Goal: Information Seeking & Learning: Learn about a topic

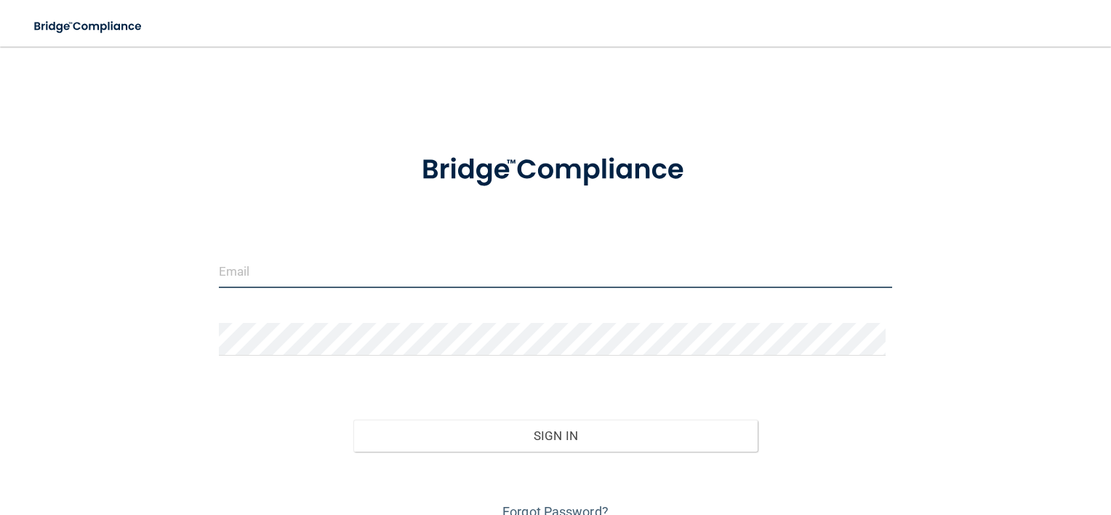
click at [358, 280] on input "email" at bounding box center [556, 271] width 674 height 33
click at [325, 261] on input "email" at bounding box center [556, 271] width 674 height 33
click at [522, 509] on link "Forgot Password?" at bounding box center [555, 511] width 106 height 15
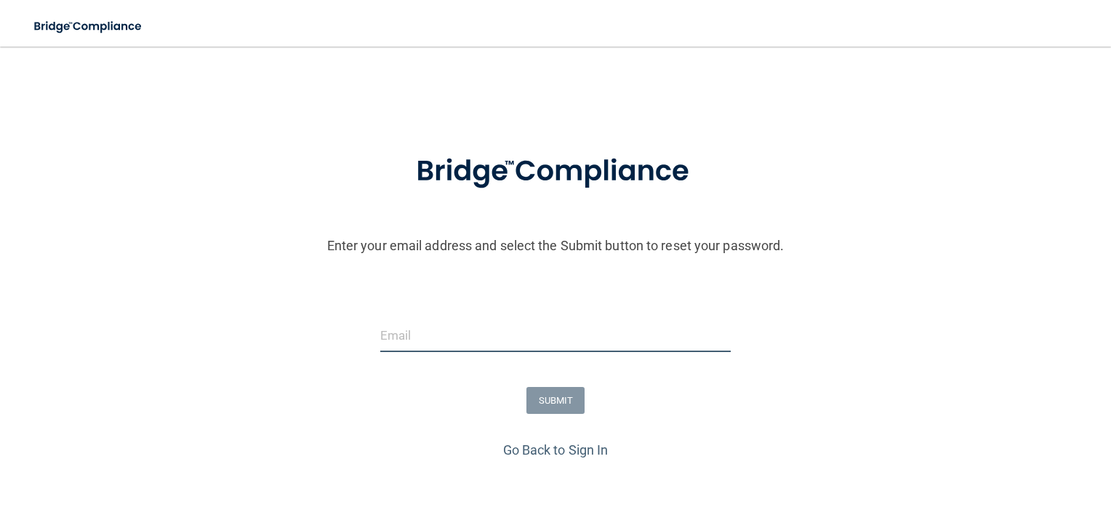
click at [517, 345] on input "email" at bounding box center [555, 335] width 351 height 33
click at [517, 345] on input "a" at bounding box center [555, 335] width 351 height 33
type input "[EMAIL_ADDRESS][DOMAIN_NAME]"
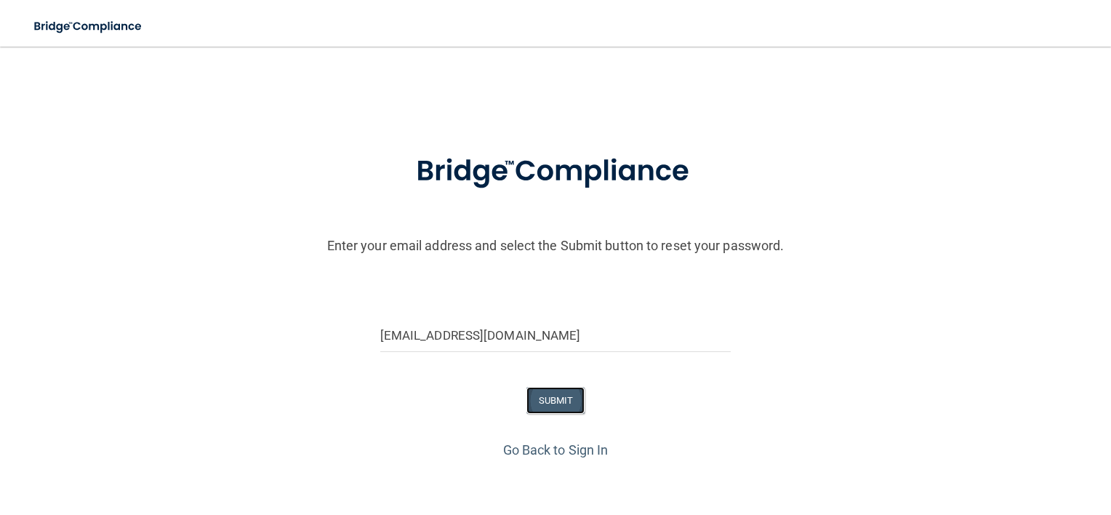
click at [532, 406] on button "SUBMIT" at bounding box center [555, 400] width 59 height 27
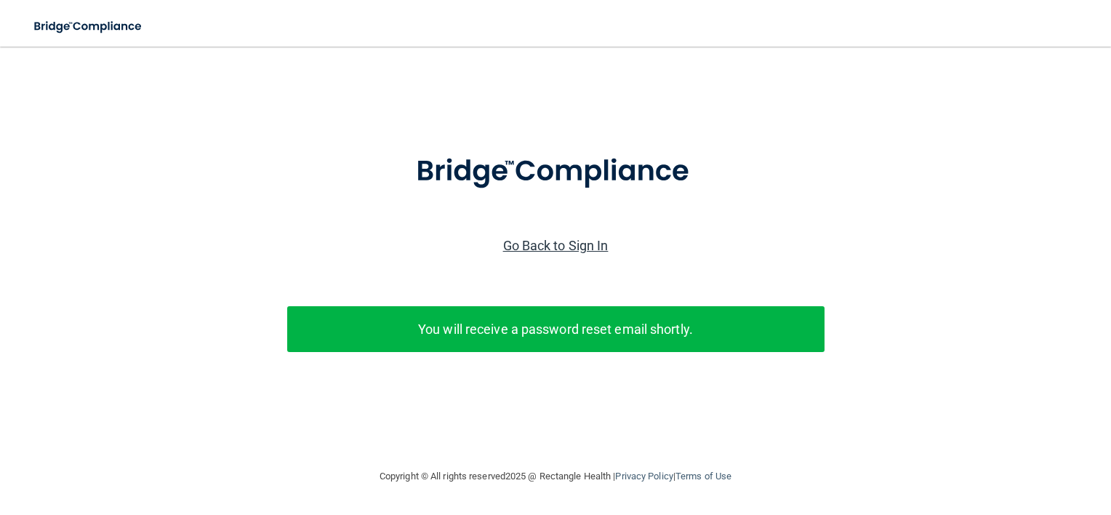
click at [562, 244] on link "Go Back to Sign In" at bounding box center [555, 245] width 105 height 15
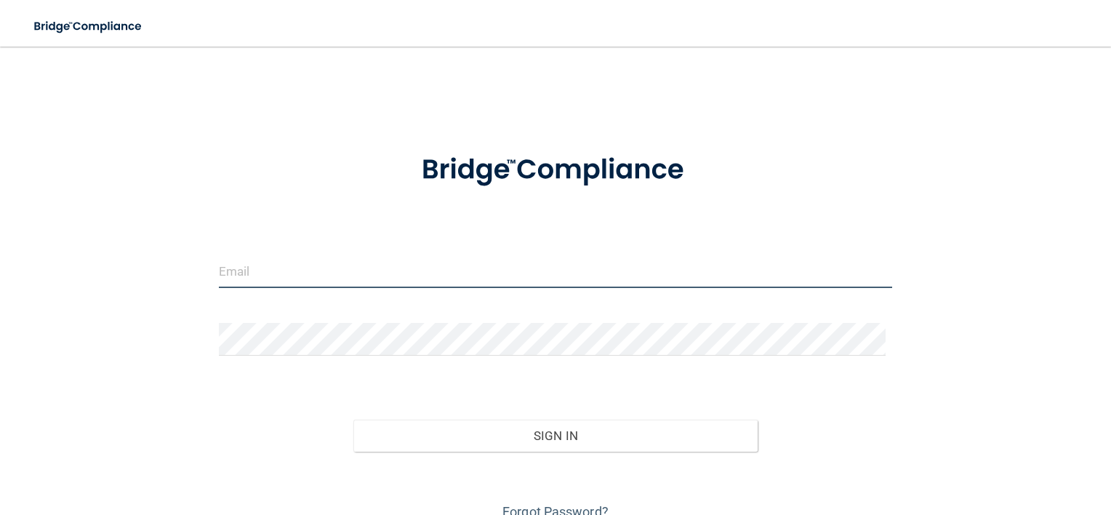
click at [500, 271] on input "email" at bounding box center [556, 271] width 674 height 33
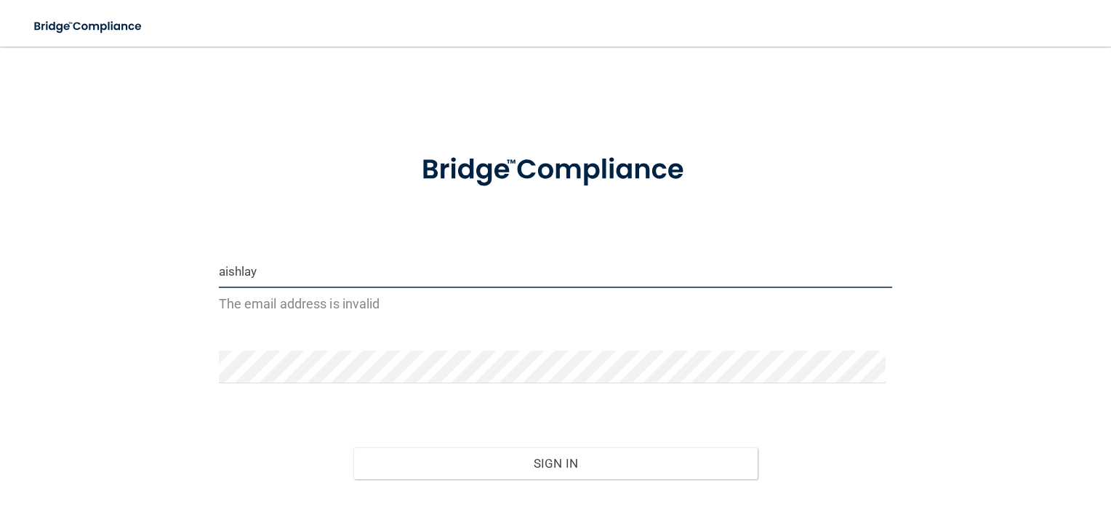
type input "[EMAIL_ADDRESS][DOMAIN_NAME]"
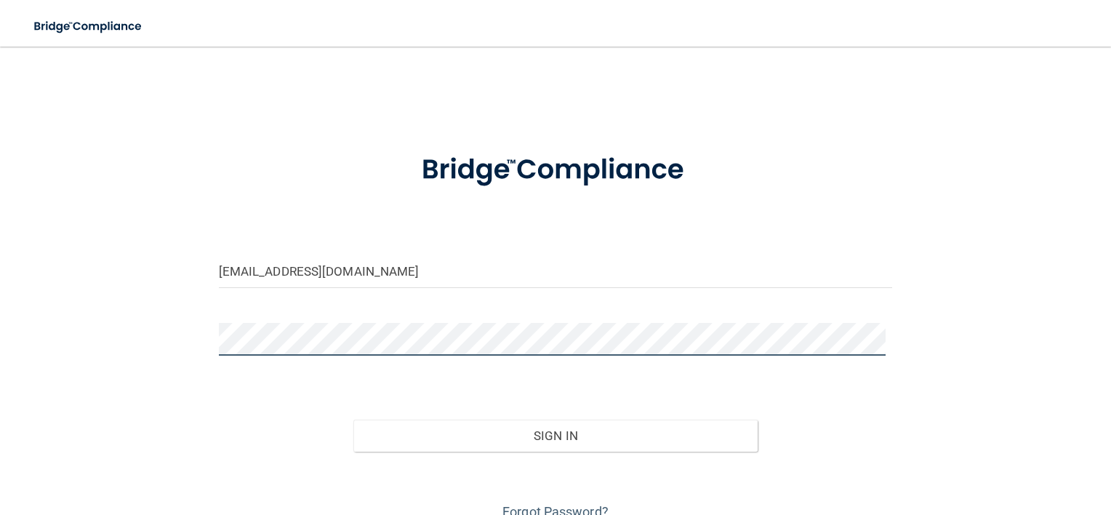
click at [353, 419] on button "Sign In" at bounding box center [555, 435] width 404 height 32
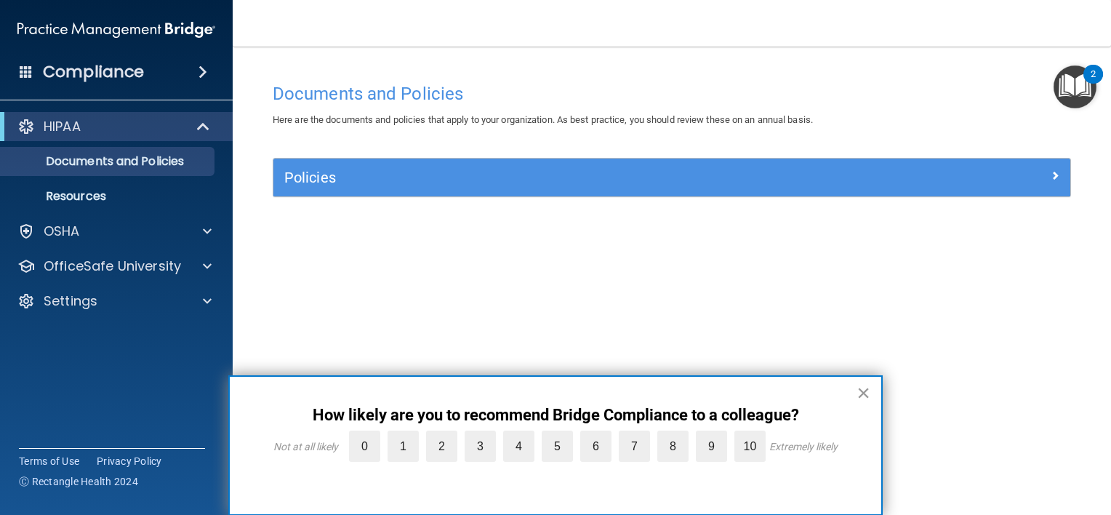
click at [861, 394] on button "×" at bounding box center [863, 392] width 14 height 23
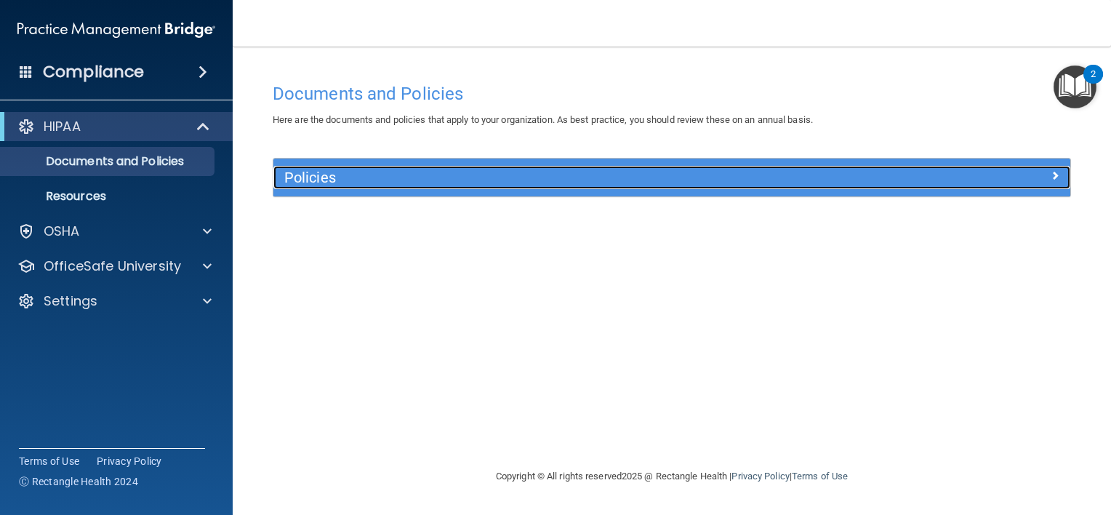
click at [309, 183] on h5 "Policies" at bounding box center [572, 177] width 576 height 16
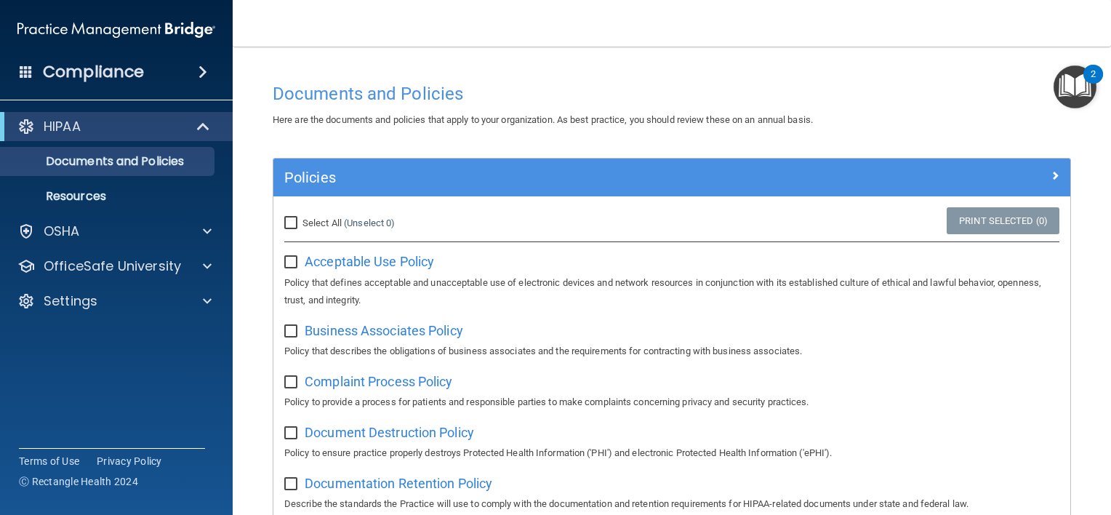
click at [289, 227] on input "Select All (Unselect 0) Unselect All" at bounding box center [292, 223] width 17 height 12
checkbox input "true"
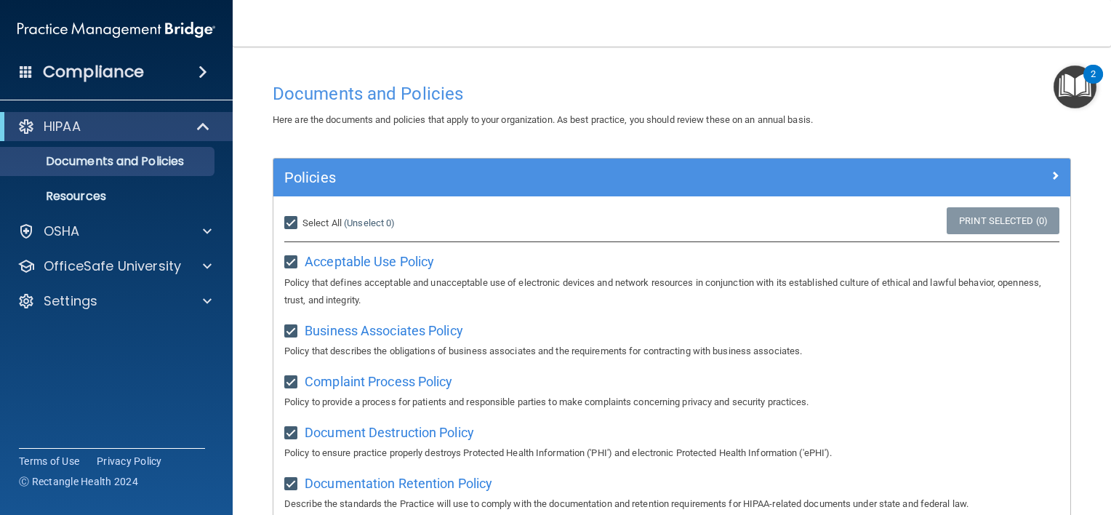
checkbox input "true"
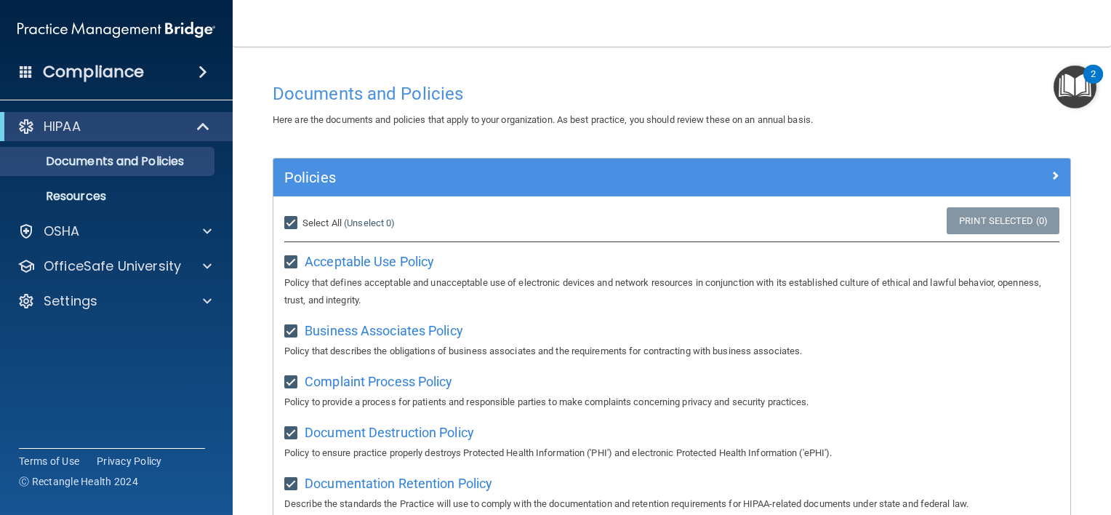
checkbox input "true"
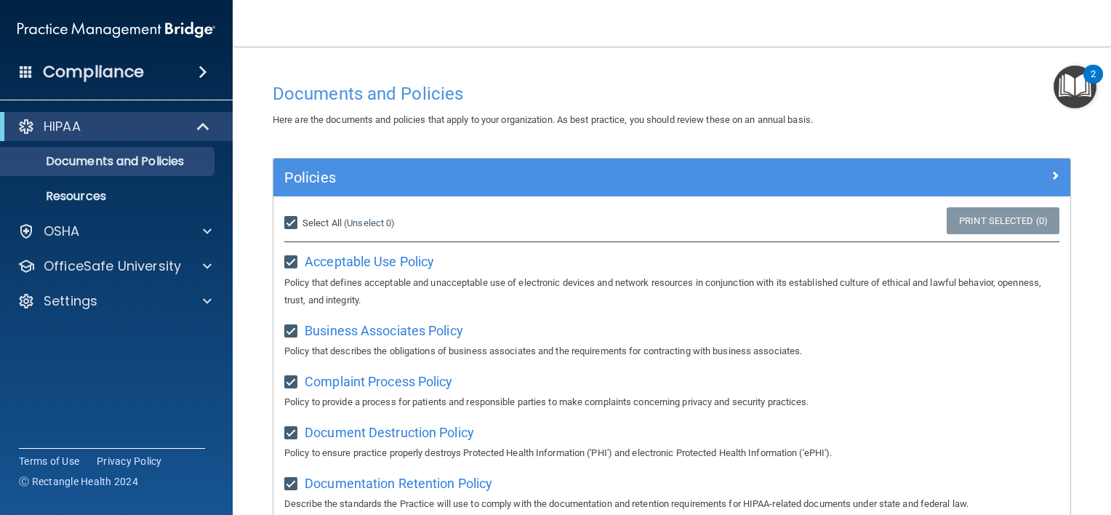
checkbox input "true"
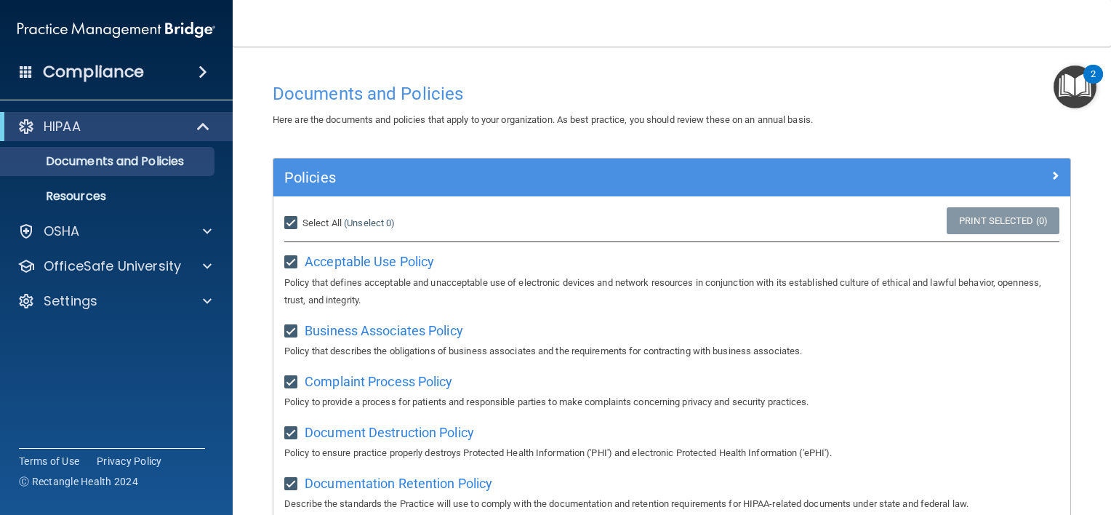
checkbox input "true"
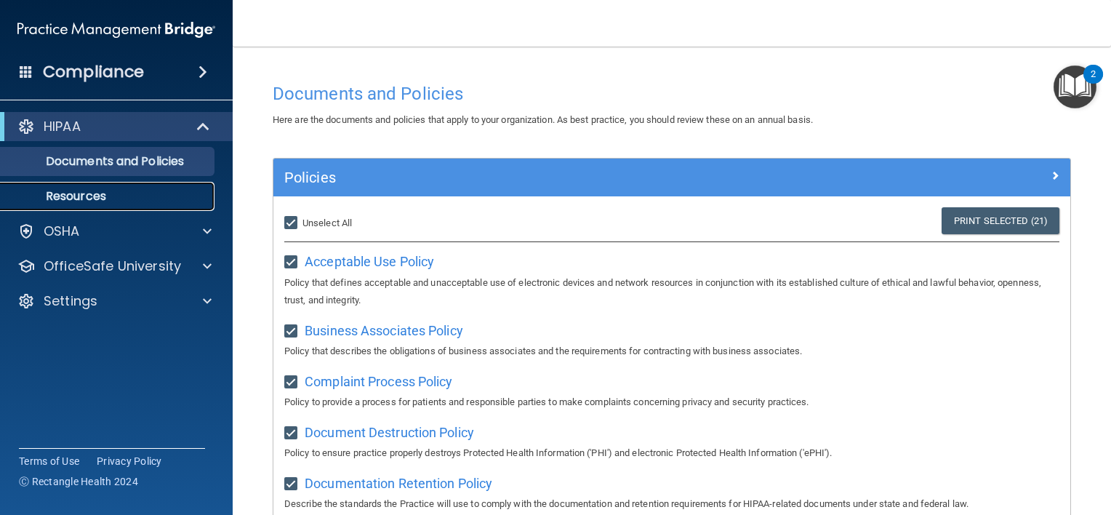
click at [98, 195] on p "Resources" at bounding box center [108, 196] width 198 height 15
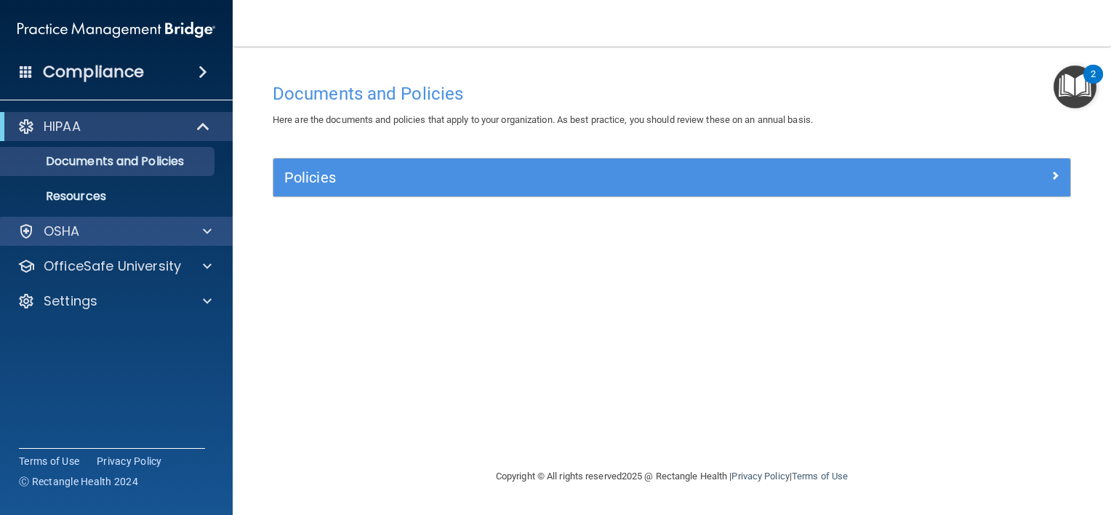
click at [26, 241] on div "OSHA" at bounding box center [116, 231] width 233 height 29
click at [94, 227] on div "OSHA" at bounding box center [97, 230] width 180 height 17
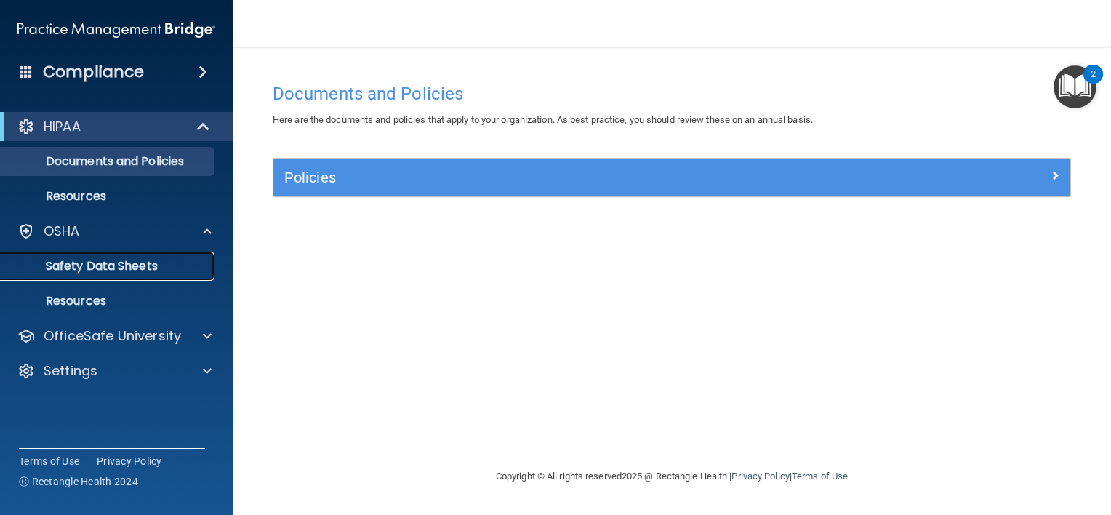
click at [87, 259] on p "Safety Data Sheets" at bounding box center [108, 266] width 198 height 15
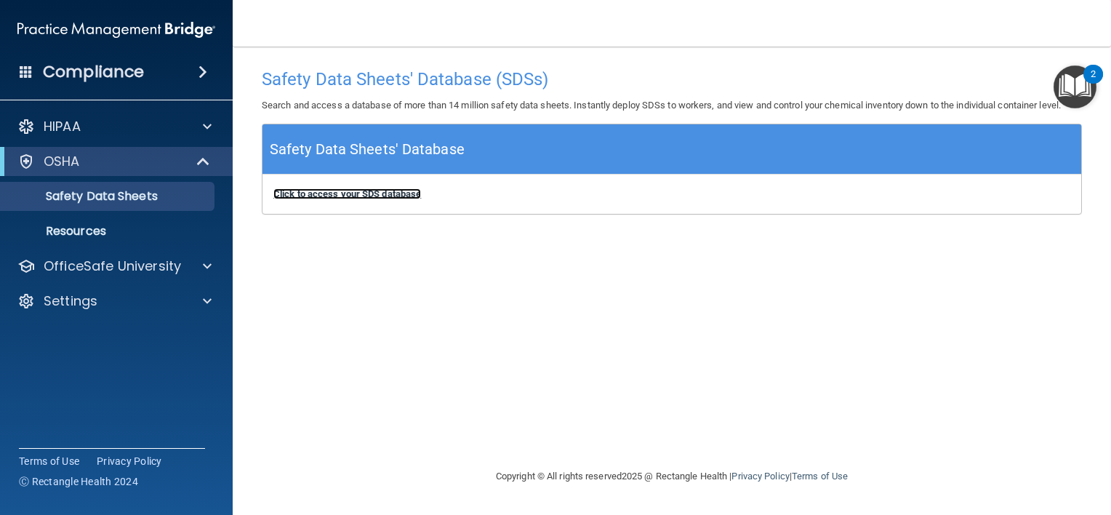
click at [324, 189] on b "Click to access your SDS database" at bounding box center [347, 193] width 148 height 11
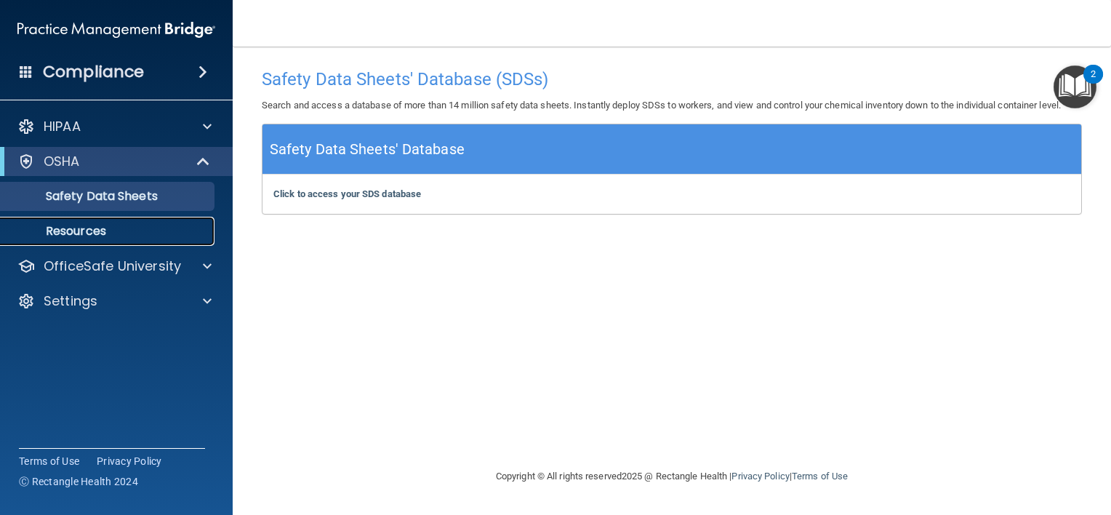
click at [67, 230] on p "Resources" at bounding box center [108, 231] width 198 height 15
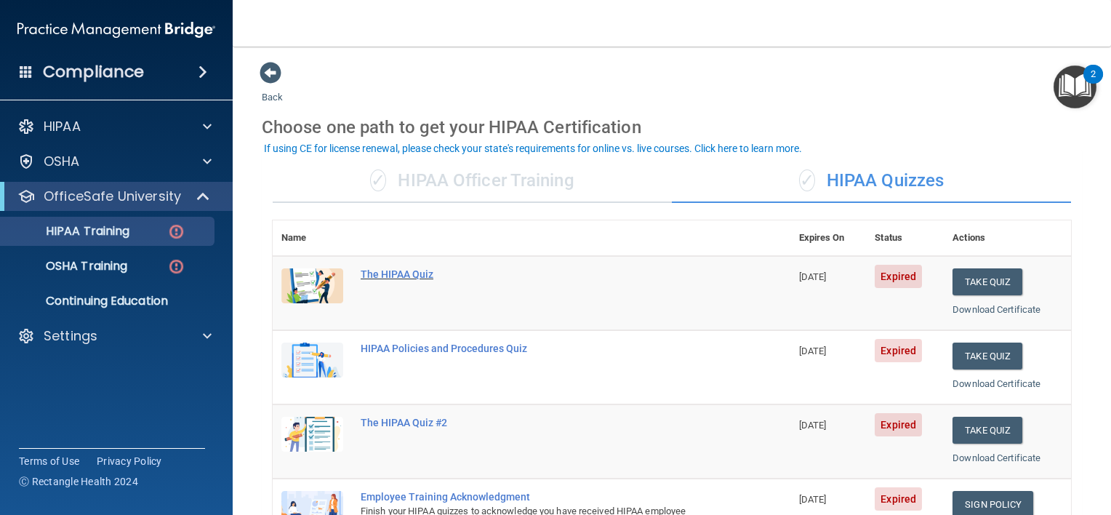
click at [404, 278] on div "The HIPAA Quiz" at bounding box center [538, 274] width 357 height 12
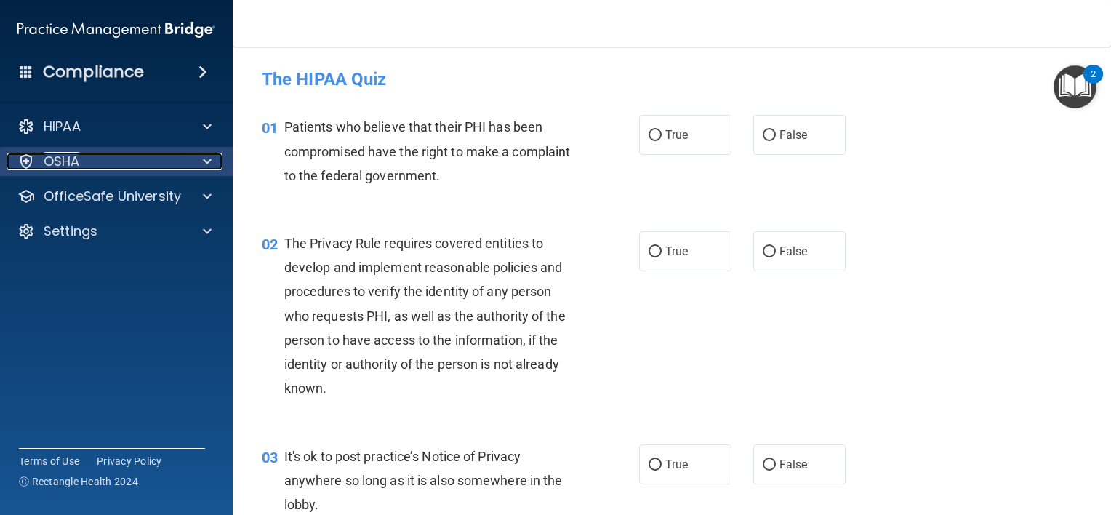
click at [174, 160] on div "OSHA" at bounding box center [97, 161] width 180 height 17
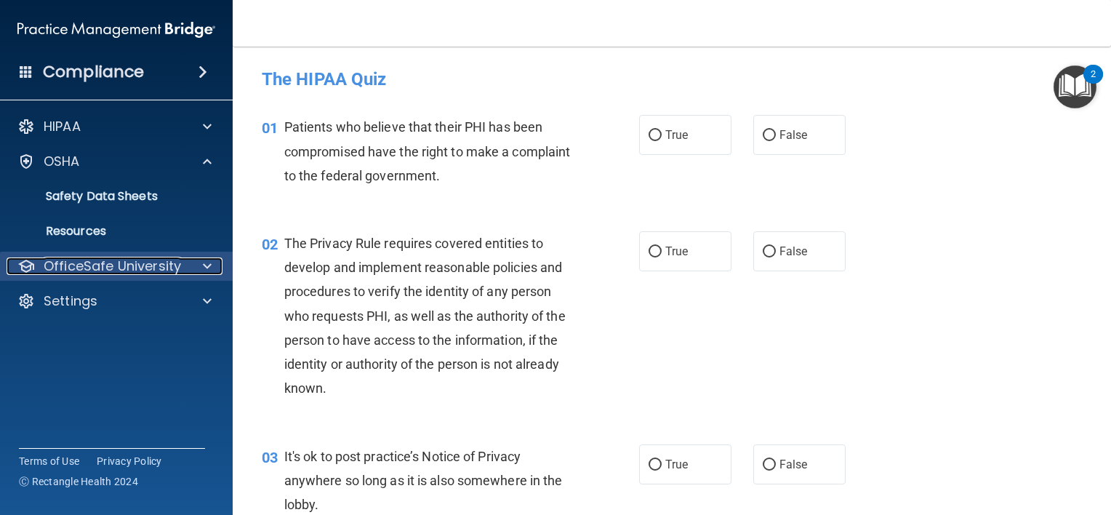
click at [116, 263] on p "OfficeSafe University" at bounding box center [112, 265] width 137 height 17
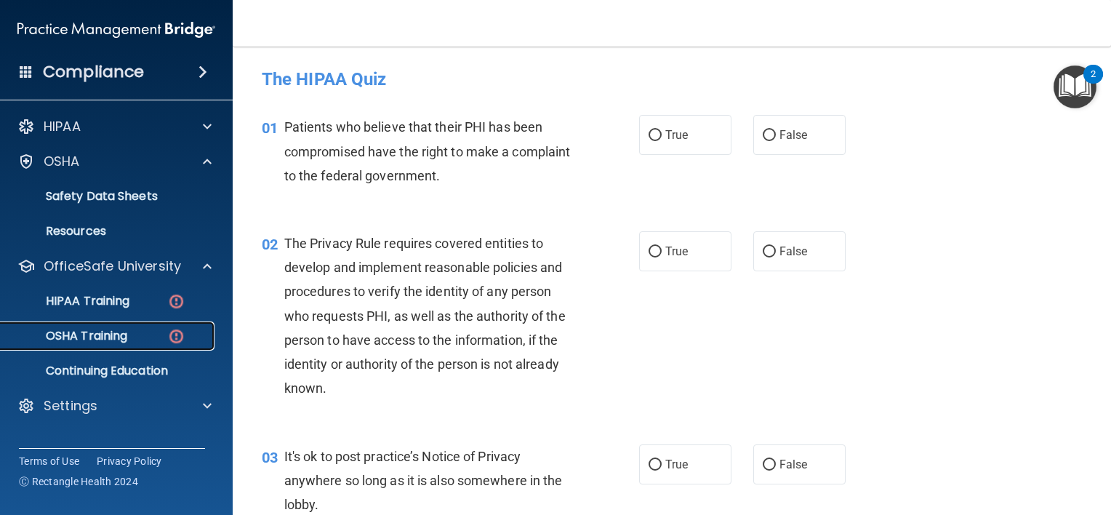
click at [102, 326] on link "OSHA Training" at bounding box center [99, 335] width 229 height 29
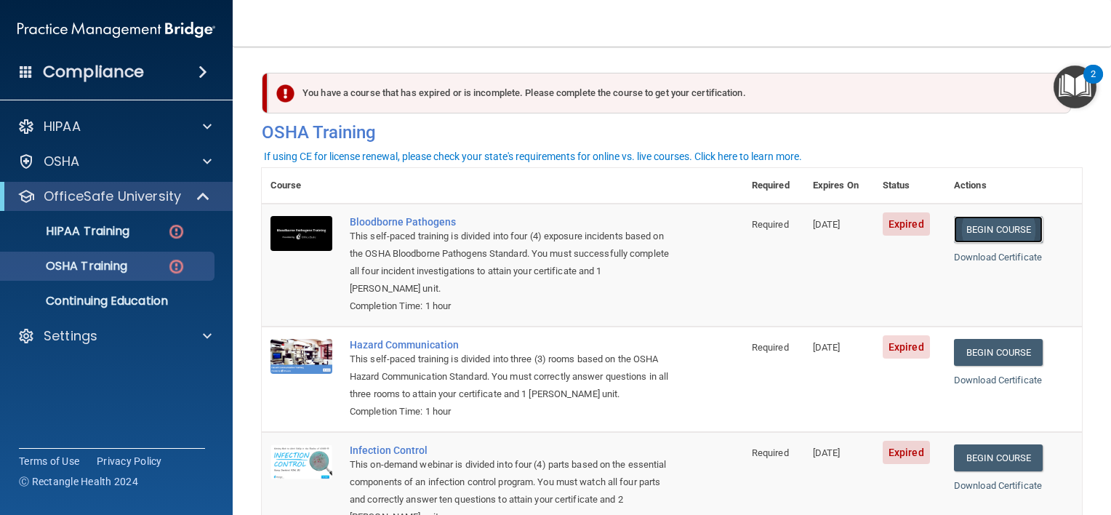
click at [992, 230] on link "Begin Course" at bounding box center [998, 229] width 89 height 27
click at [125, 339] on div "Settings" at bounding box center [97, 335] width 180 height 17
click at [90, 371] on p "My Account" at bounding box center [108, 370] width 198 height 15
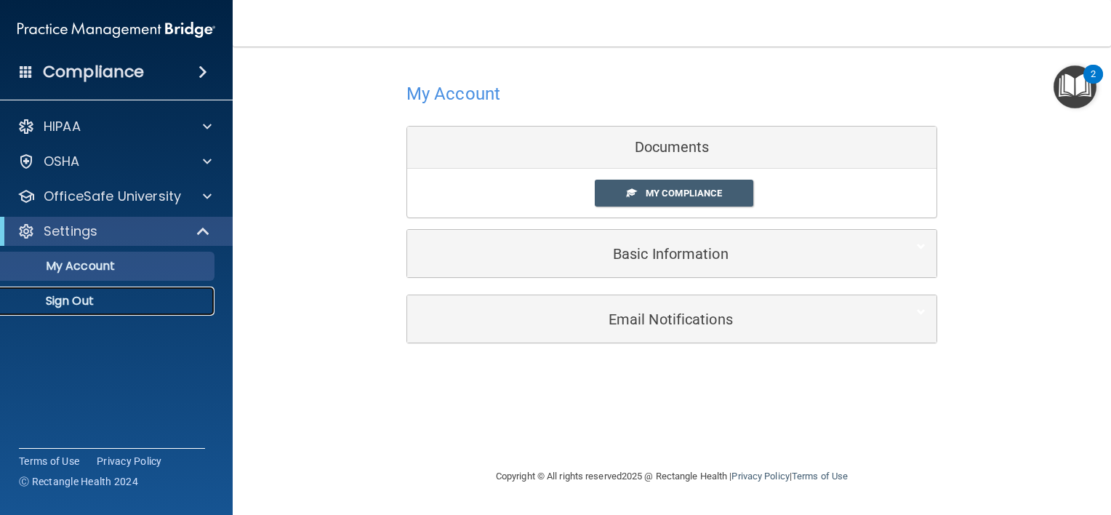
click at [93, 302] on p "Sign Out" at bounding box center [108, 301] width 198 height 15
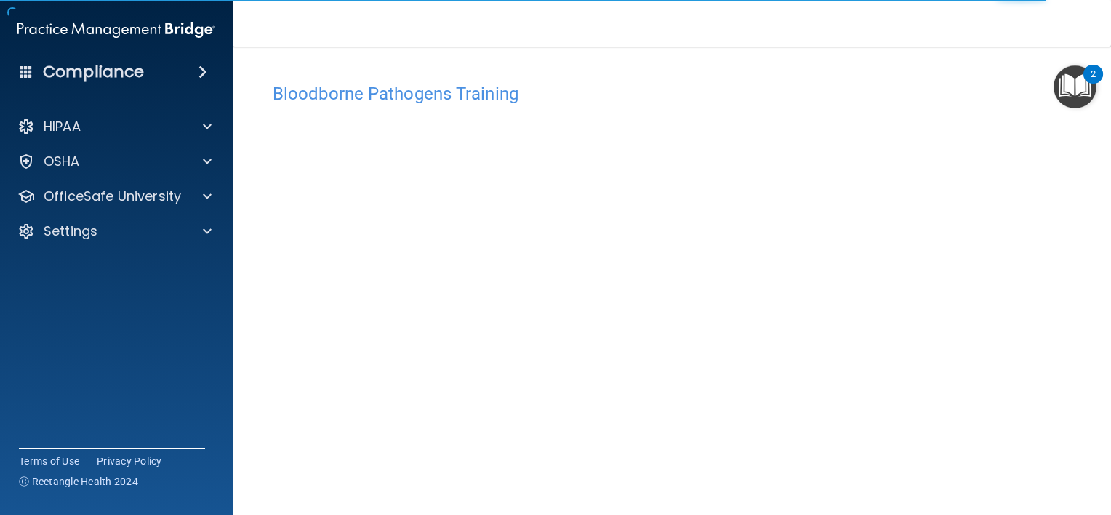
scroll to position [11, 0]
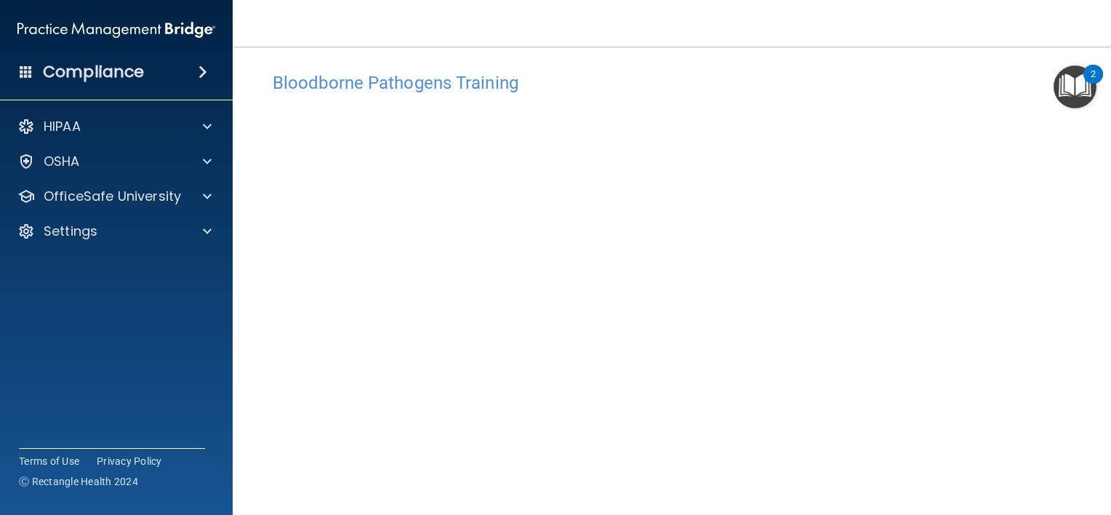
click at [82, 67] on h4 "Compliance" at bounding box center [93, 72] width 101 height 20
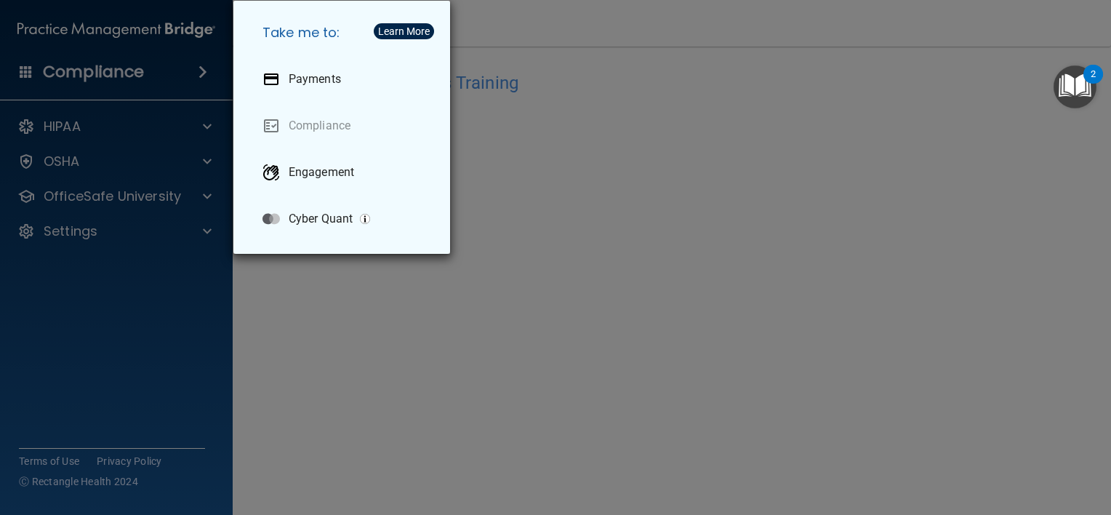
click at [82, 67] on div "Take me to: Payments Compliance Engagement Cyber Quant" at bounding box center [555, 257] width 1111 height 515
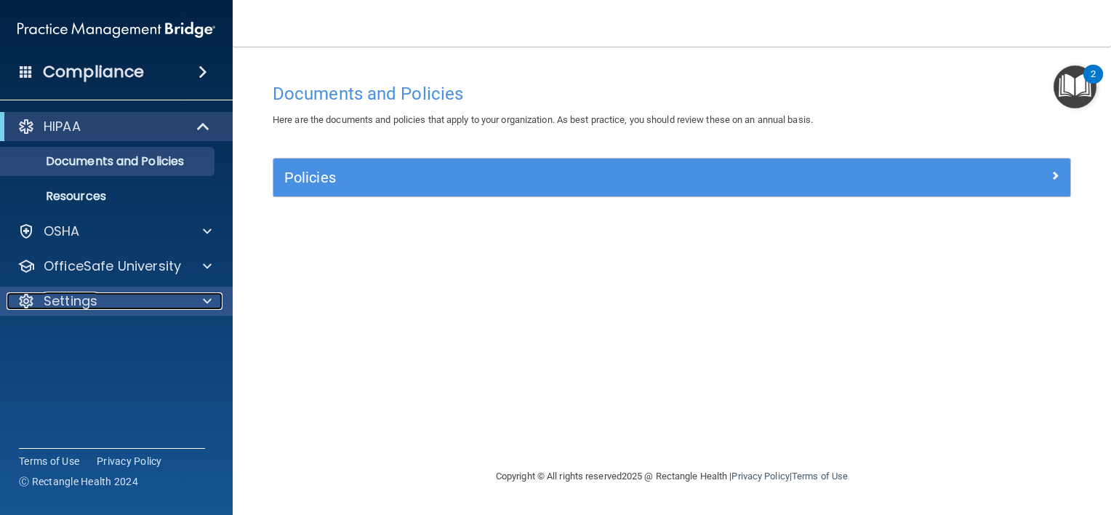
click at [75, 296] on p "Settings" at bounding box center [71, 300] width 54 height 17
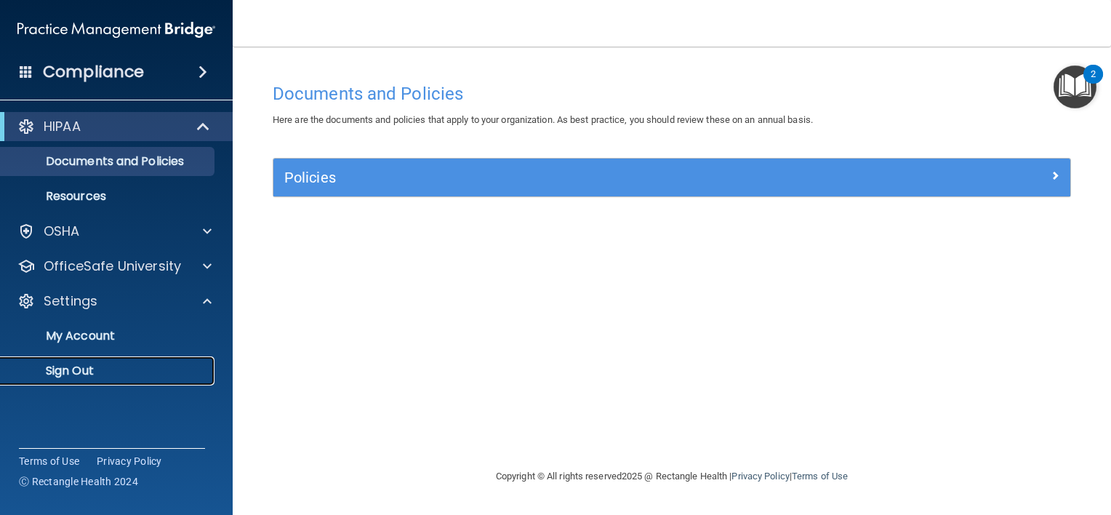
click at [70, 368] on p "Sign Out" at bounding box center [108, 370] width 198 height 15
